Goal: Information Seeking & Learning: Learn about a topic

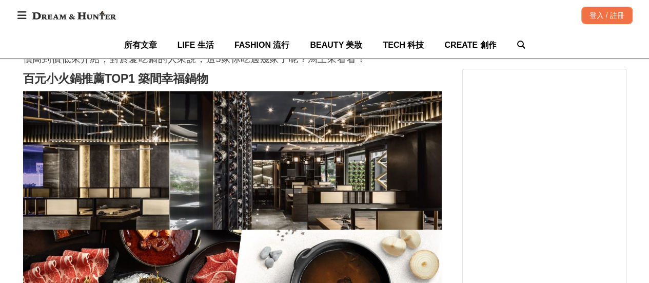
scroll to position [667, 0]
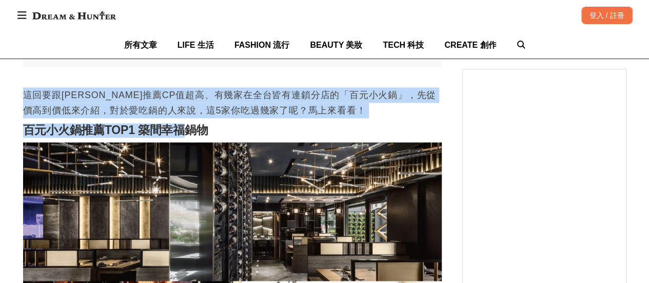
drag, startPoint x: 19, startPoint y: 101, endPoint x: 192, endPoint y: 137, distance: 176.6
click at [192, 137] on h2 "百元小火鍋推薦TOP1 築間幸福鍋物" at bounding box center [232, 130] width 419 height 14
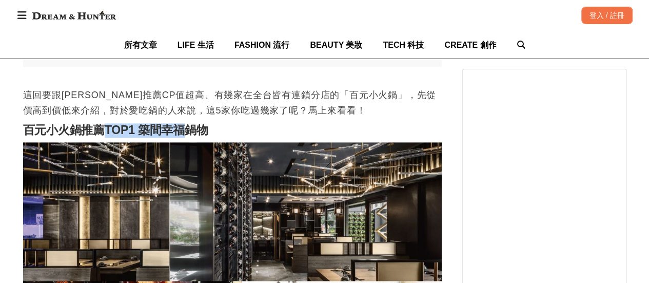
drag, startPoint x: 174, startPoint y: 138, endPoint x: 56, endPoint y: 107, distance: 121.9
click at [47, 103] on p "這回要跟[PERSON_NAME]推薦CP值超高、有幾家在全台皆有連鎖分店的「百元小火鍋」，先從價高到價低來介紹，對於愛吃鍋的人來說，這5家你吃過幾家了呢？馬…" at bounding box center [232, 102] width 419 height 31
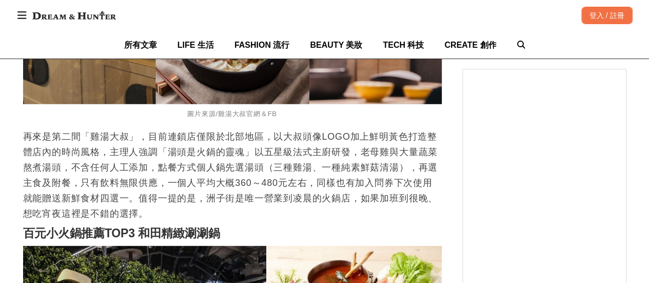
scroll to position [1385, 0]
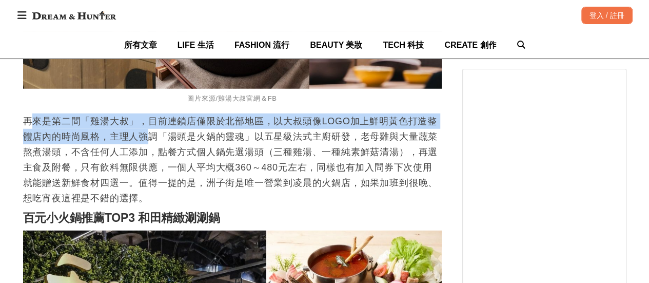
drag, startPoint x: 30, startPoint y: 127, endPoint x: 143, endPoint y: 144, distance: 114.1
click at [142, 144] on p "再來是第二間「雞湯大叔」，目前連鎖店僅限於北部地區，以大叔頭像LOGO加上鮮明黃色打造整體店內的時尚風格，主理人強調「湯頭是火鍋的靈魂」以五星級法式主廚研發，…" at bounding box center [232, 159] width 419 height 92
click at [143, 144] on p "再來是第二間「雞湯大叔」，目前連鎖店僅限於北部地區，以大叔頭像LOGO加上鮮明黃色打造整體店內的時尚風格，主理人強調「湯頭是火鍋的靈魂」以五星級法式主廚研發，…" at bounding box center [232, 159] width 419 height 92
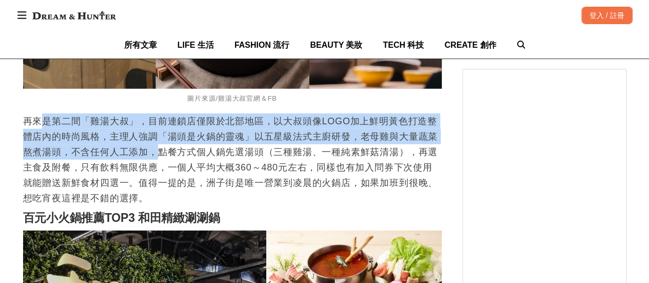
drag, startPoint x: 147, startPoint y: 159, endPoint x: 21, endPoint y: 114, distance: 133.7
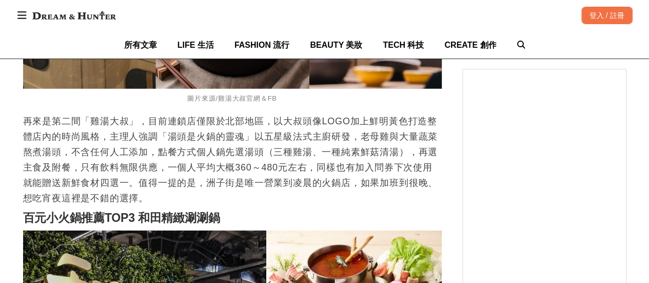
click at [29, 123] on p "再來是第二間「雞湯大叔」，目前連鎖店僅限於北部地區，以大叔頭像LOGO加上鮮明黃色打造整體店內的時尚風格，主理人強調「湯頭是火鍋的靈魂」以五星級法式主廚研發，…" at bounding box center [232, 159] width 419 height 92
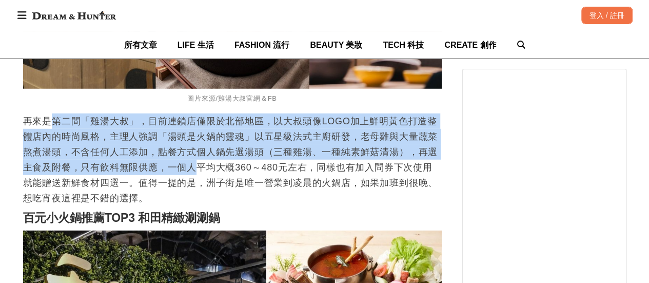
drag, startPoint x: 50, startPoint y: 120, endPoint x: 187, endPoint y: 175, distance: 147.6
click at [187, 175] on p "再來是第二間「雞湯大叔」，目前連鎖店僅限於北部地區，以大叔頭像LOGO加上鮮明黃色打造整體店內的時尚風格，主理人強調「湯頭是火鍋的靈魂」以五星級法式主廚研發，…" at bounding box center [232, 159] width 419 height 92
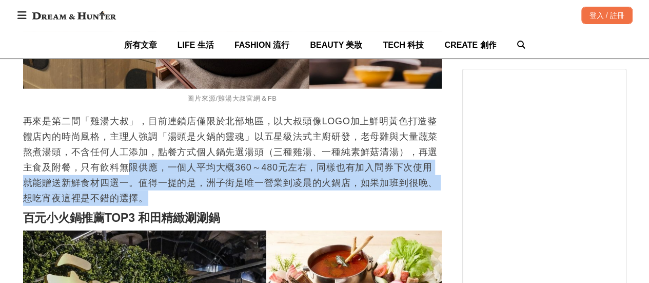
drag, startPoint x: 108, startPoint y: 166, endPoint x: 65, endPoint y: 143, distance: 48.2
click at [71, 146] on p "再來是第二間「雞湯大叔」，目前連鎖店僅限於北部地區，以大叔頭像LOGO加上鮮明黃色打造整體店內的時尚風格，主理人強調「湯頭是火鍋的靈魂」以五星級法式主廚研發，…" at bounding box center [232, 159] width 419 height 92
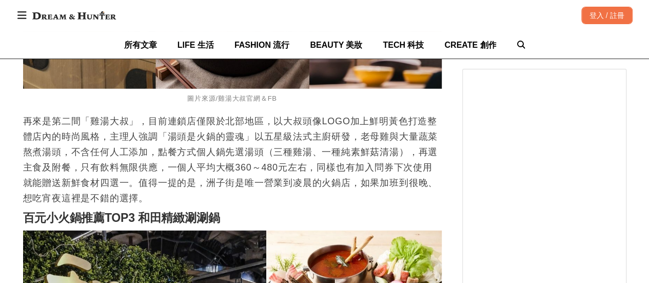
click at [49, 131] on p "再來是第二間「雞湯大叔」，目前連鎖店僅限於北部地區，以大叔頭像LOGO加上鮮明黃色打造整體店內的時尚風格，主理人強調「湯頭是火鍋的靈魂」以五星級法式主廚研發，…" at bounding box center [232, 159] width 419 height 92
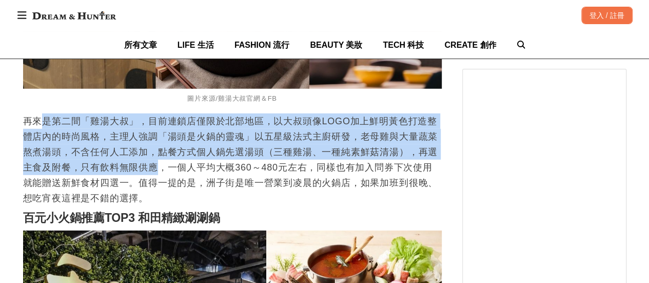
drag, startPoint x: 76, startPoint y: 128, endPoint x: 159, endPoint y: 176, distance: 96.3
click at [159, 176] on p "再來是第二間「雞湯大叔」，目前連鎖店僅限於北部地區，以大叔頭像LOGO加上鮮明黃色打造整體店內的時尚風格，主理人強調「湯頭是火鍋的靈魂」以五星級法式主廚研發，…" at bounding box center [232, 159] width 419 height 92
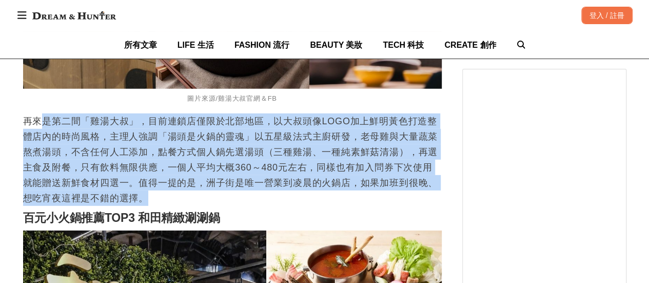
drag, startPoint x: 70, startPoint y: 137, endPoint x: 30, endPoint y: 107, distance: 50.2
click at [40, 116] on p "再來是第二間「雞湯大叔」，目前連鎖店僅限於北部地區，以大叔頭像LOGO加上鮮明黃色打造整體店內的時尚風格，主理人強調「湯頭是火鍋的靈魂」以五星級法式主廚研發，…" at bounding box center [232, 159] width 419 height 92
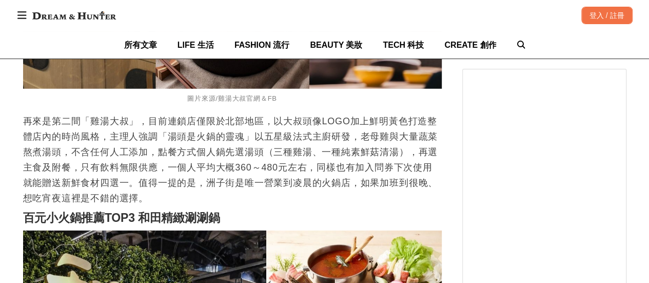
click at [28, 106] on figcaption "圖片來源/雞湯大叔官網＆FB" at bounding box center [232, 98] width 419 height 19
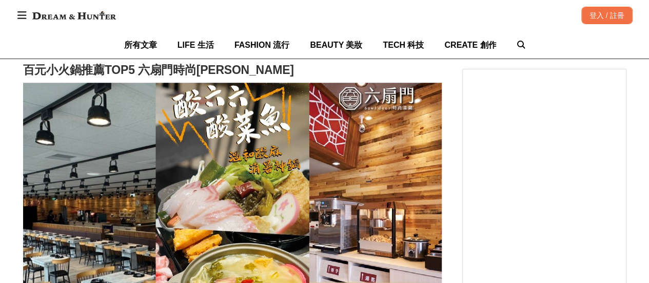
scroll to position [2257, 0]
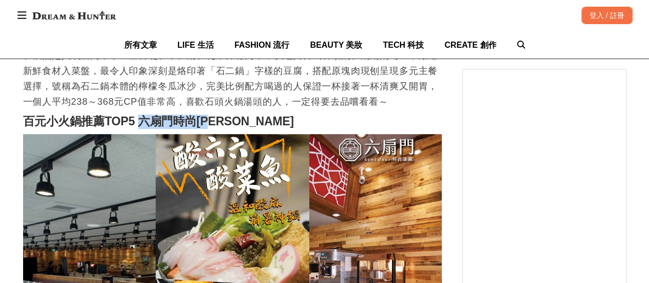
drag, startPoint x: 148, startPoint y: 125, endPoint x: 226, endPoint y: 122, distance: 77.5
click at [226, 122] on h2 "百元小火鍋推薦TOP5 六扇門時尚[PERSON_NAME]" at bounding box center [232, 121] width 419 height 14
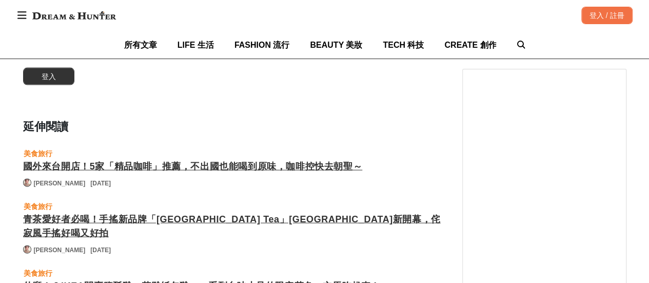
scroll to position [3078, 0]
